Goal: Navigation & Orientation: Find specific page/section

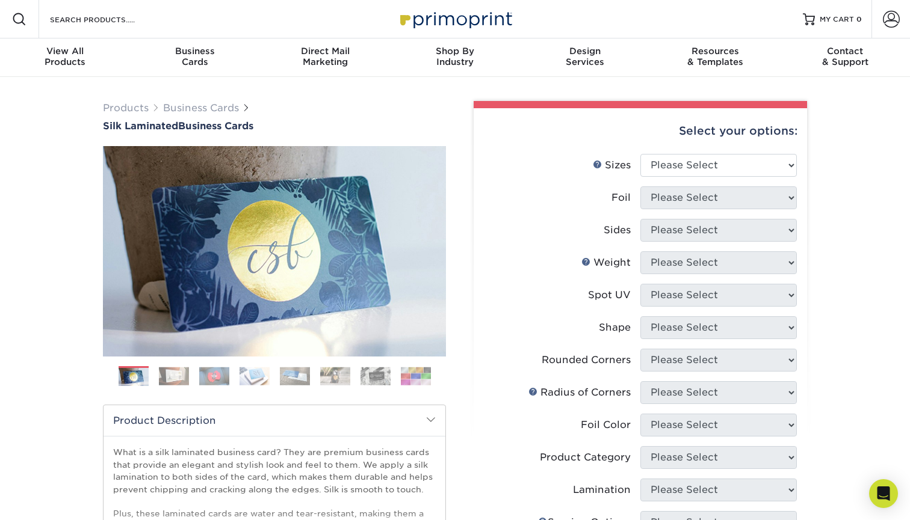
click at [184, 370] on img at bounding box center [174, 376] width 30 height 19
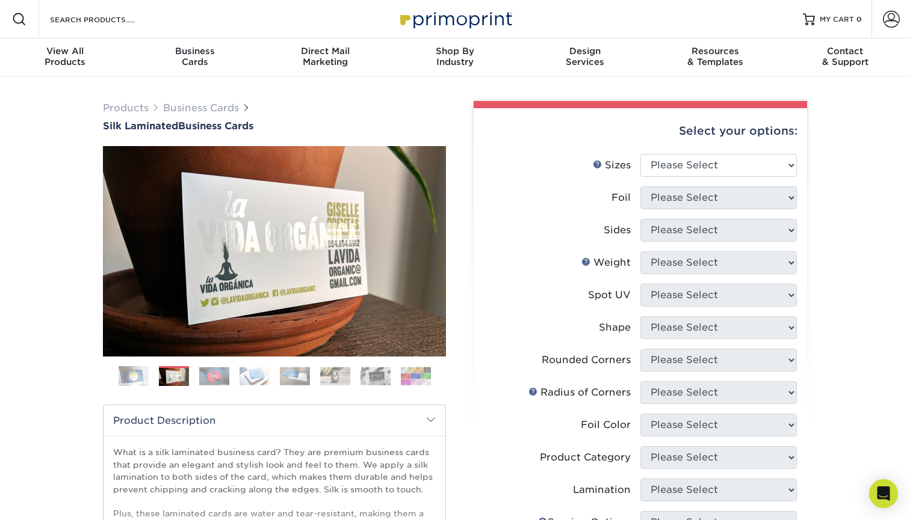
click at [223, 381] on img at bounding box center [214, 376] width 30 height 19
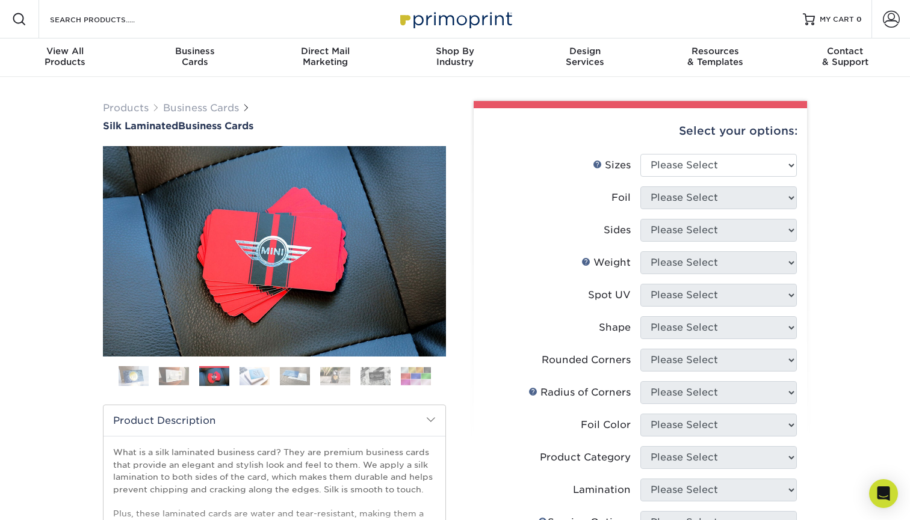
click at [268, 381] on img at bounding box center [254, 376] width 30 height 19
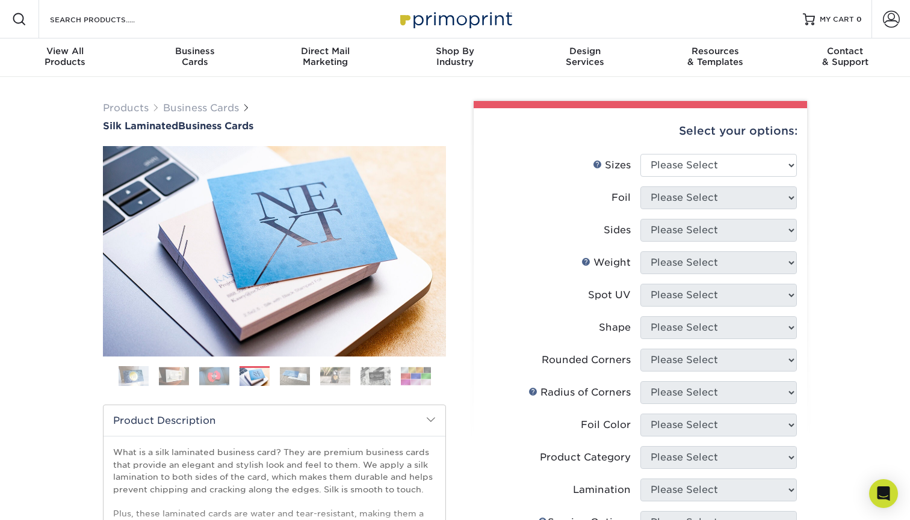
click at [294, 377] on img at bounding box center [295, 376] width 30 height 19
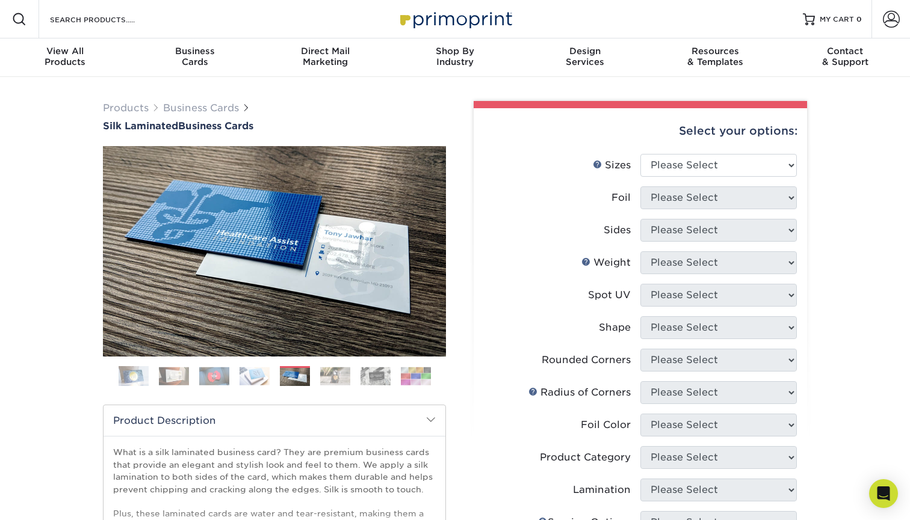
click at [327, 377] on img at bounding box center [335, 376] width 30 height 19
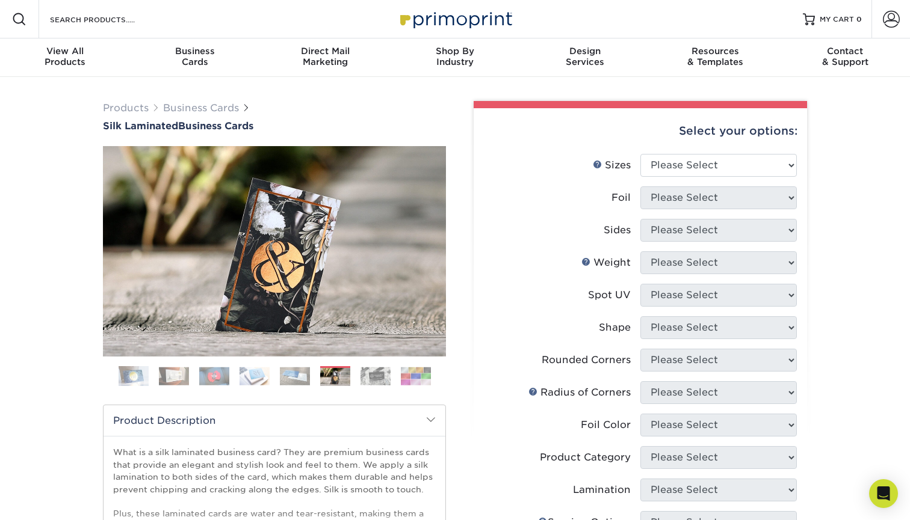
click at [373, 380] on img at bounding box center [375, 376] width 30 height 19
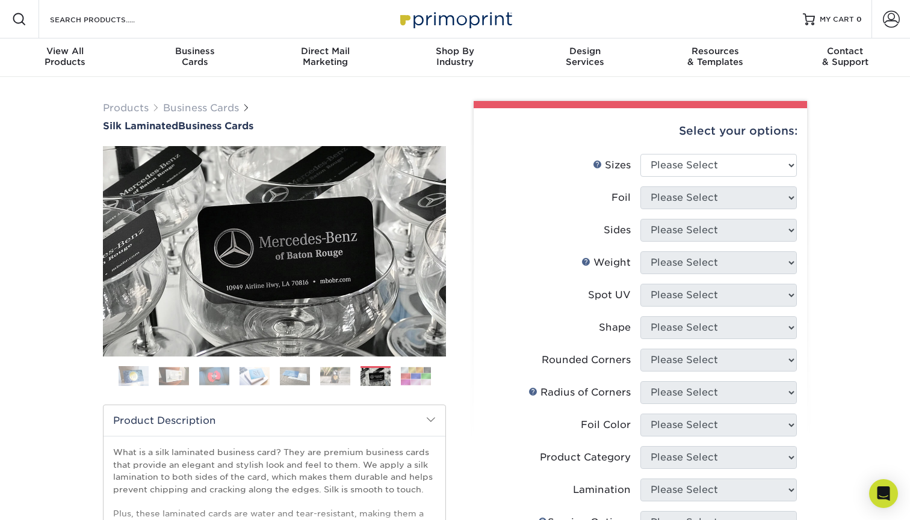
click at [414, 380] on img at bounding box center [416, 376] width 30 height 19
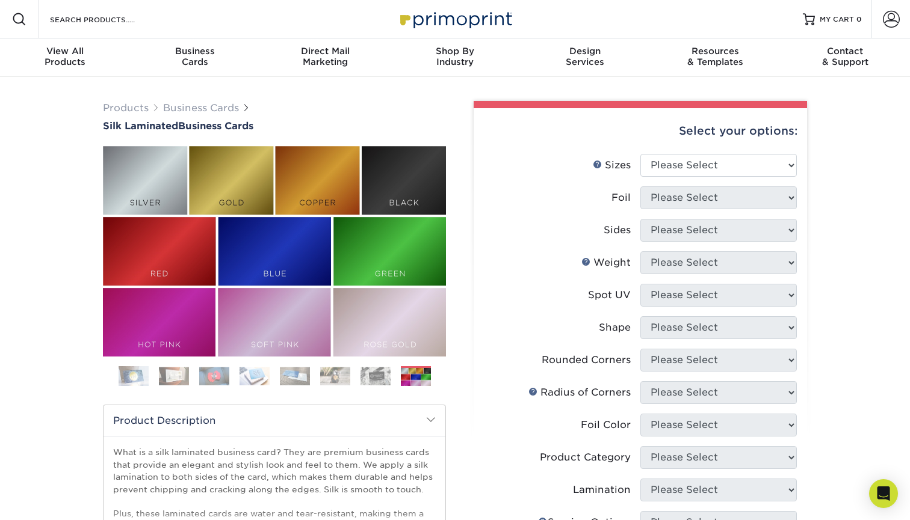
click at [356, 376] on ol at bounding box center [274, 380] width 343 height 29
click at [342, 380] on img at bounding box center [335, 376] width 30 height 19
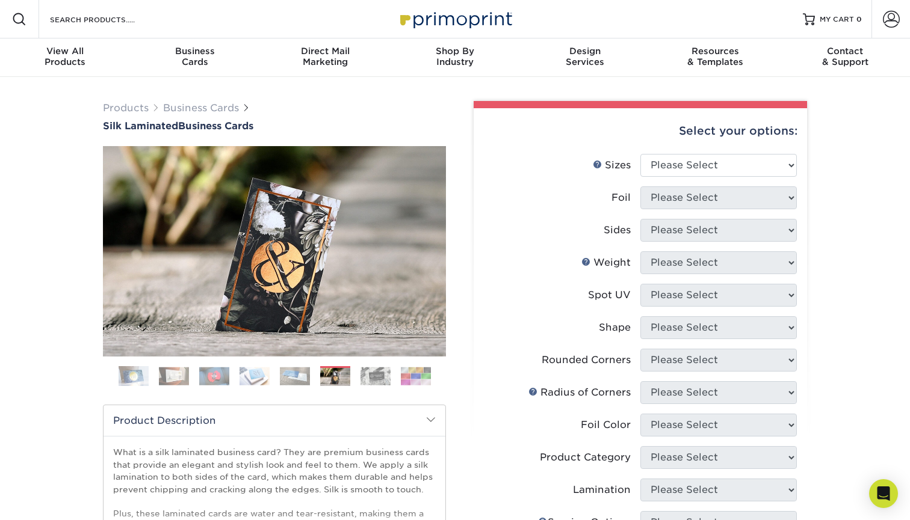
click at [289, 375] on img at bounding box center [295, 376] width 30 height 19
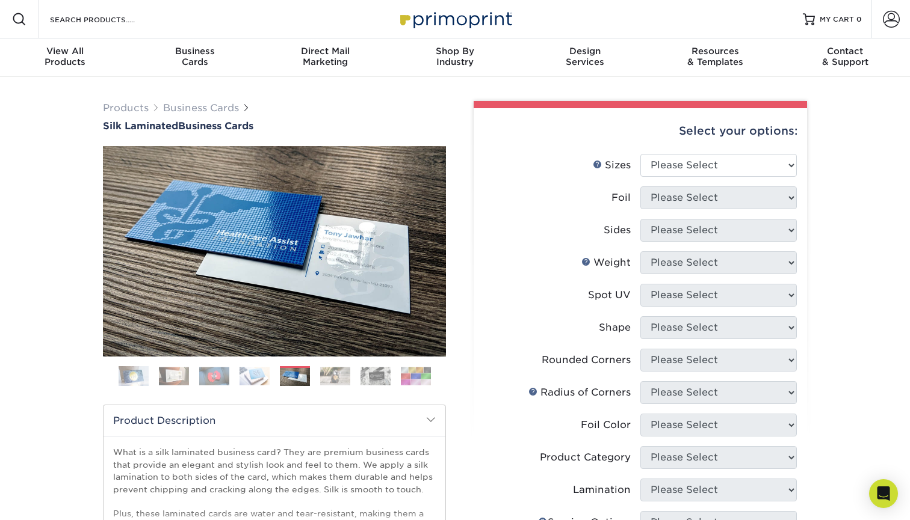
click at [238, 376] on ol at bounding box center [274, 380] width 343 height 29
click at [255, 380] on img at bounding box center [254, 376] width 30 height 19
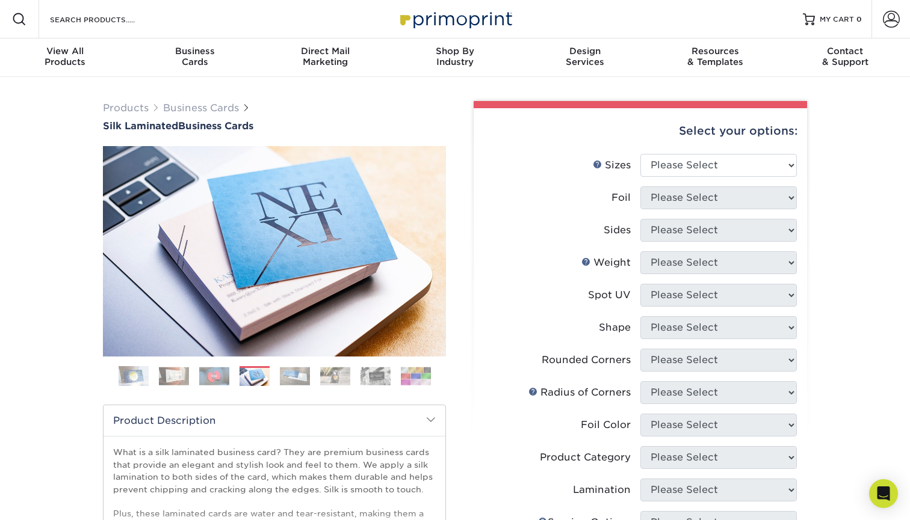
click at [212, 381] on img at bounding box center [214, 376] width 30 height 19
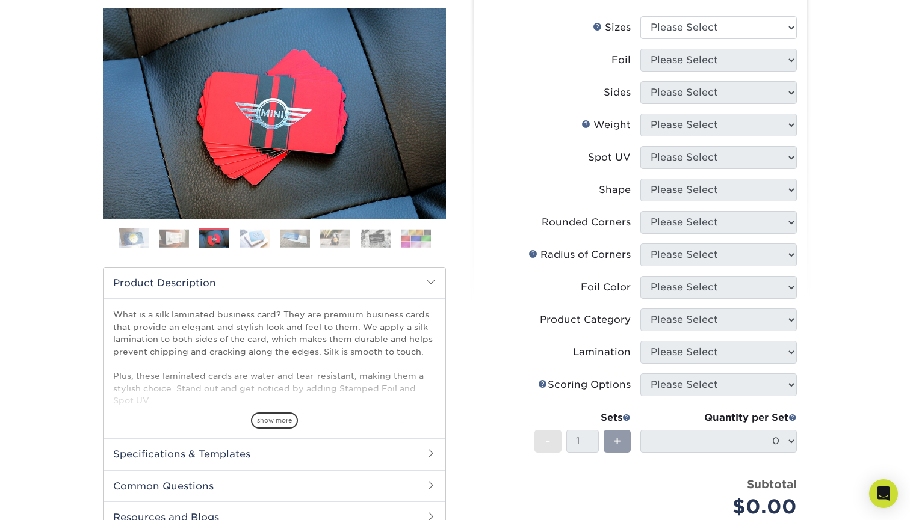
scroll to position [164, 0]
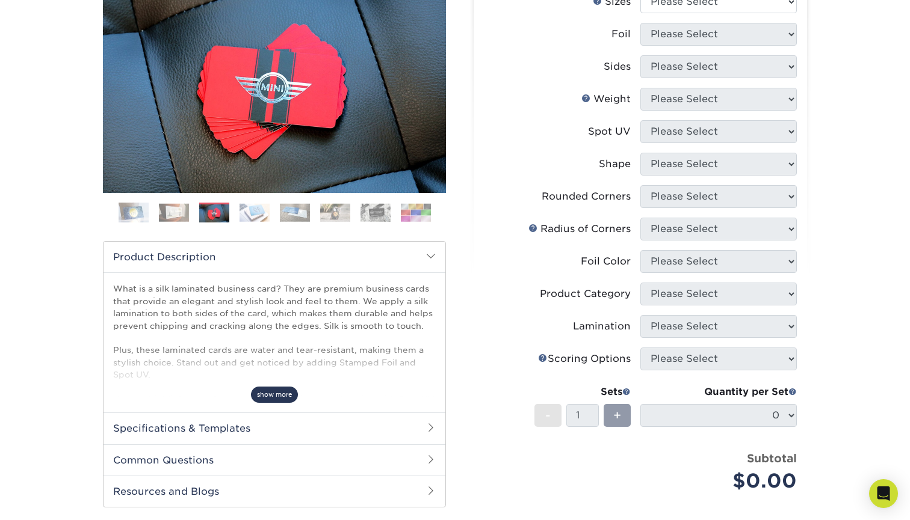
click at [280, 396] on span "show more" at bounding box center [274, 395] width 47 height 16
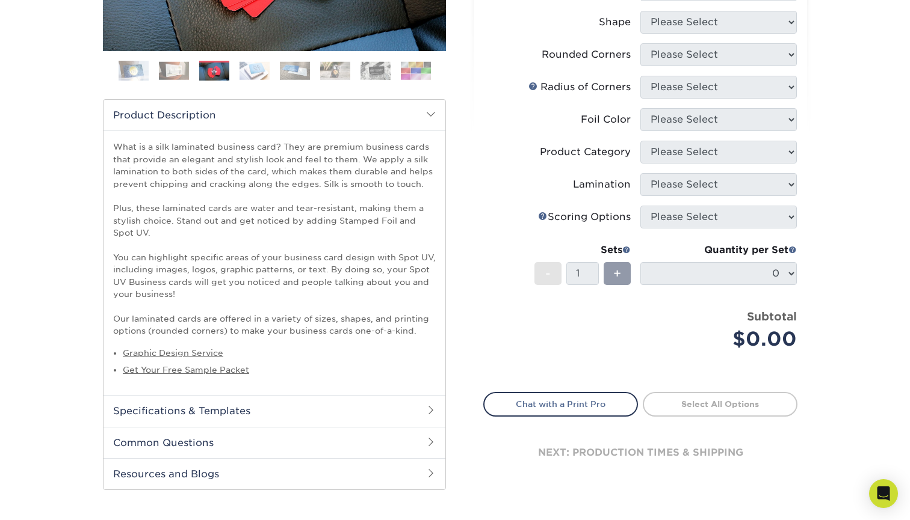
scroll to position [306, 0]
click at [143, 412] on h2 "Specifications & Templates" at bounding box center [274, 410] width 342 height 31
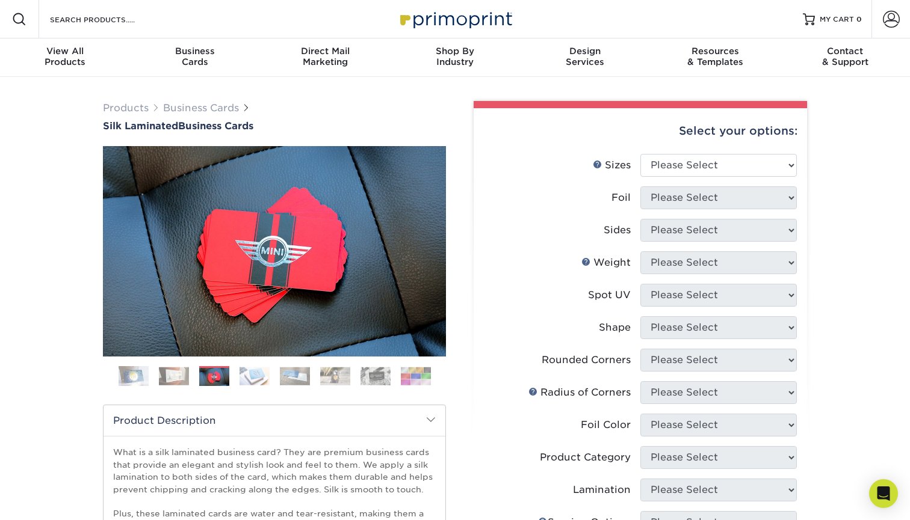
scroll to position [0, 0]
click at [374, 373] on img at bounding box center [375, 376] width 30 height 19
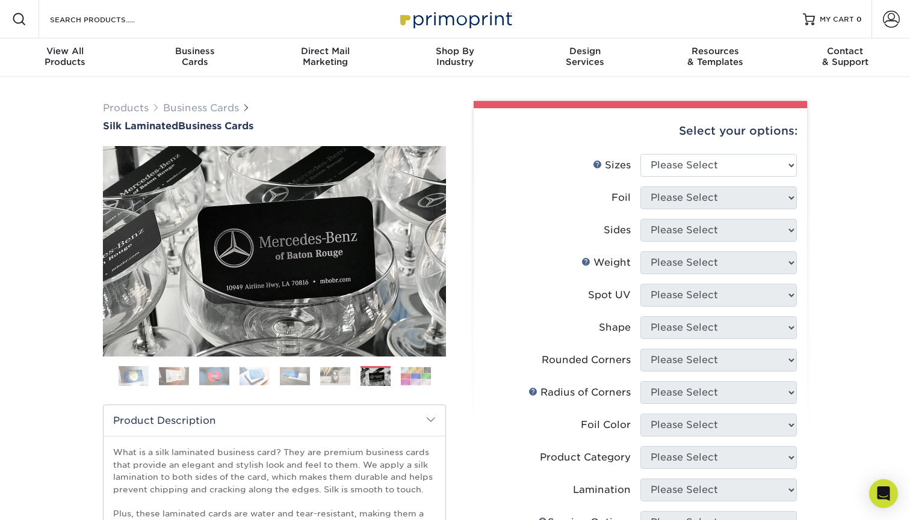
click at [338, 379] on img at bounding box center [335, 376] width 30 height 19
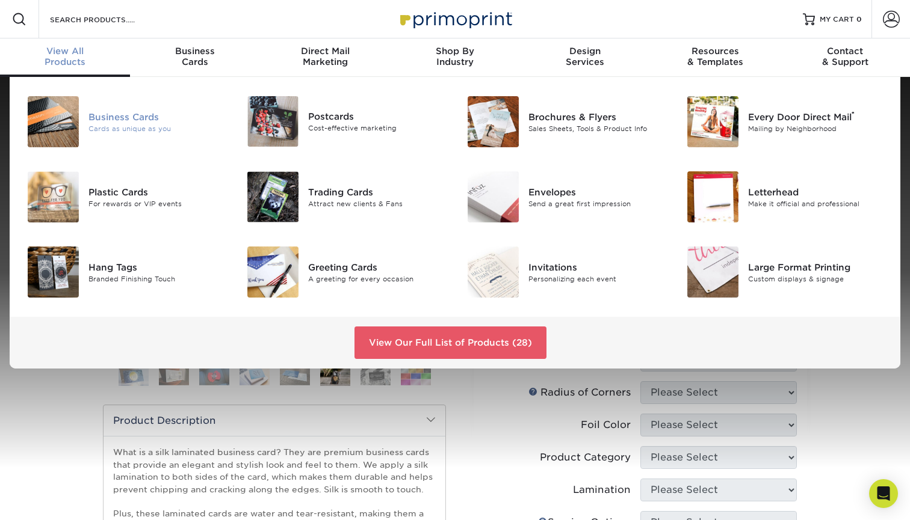
click at [109, 120] on div "Business Cards" at bounding box center [157, 116] width 138 height 13
